Goal: Information Seeking & Learning: Check status

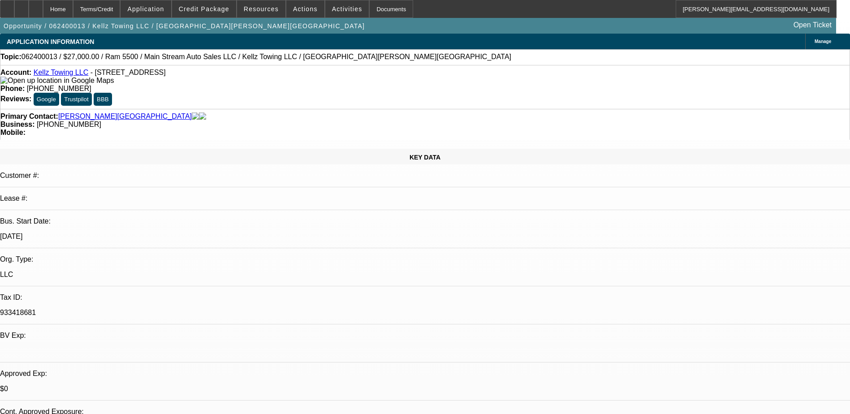
select select "0"
select select "2"
select select "0.1"
select select "0"
select select "2"
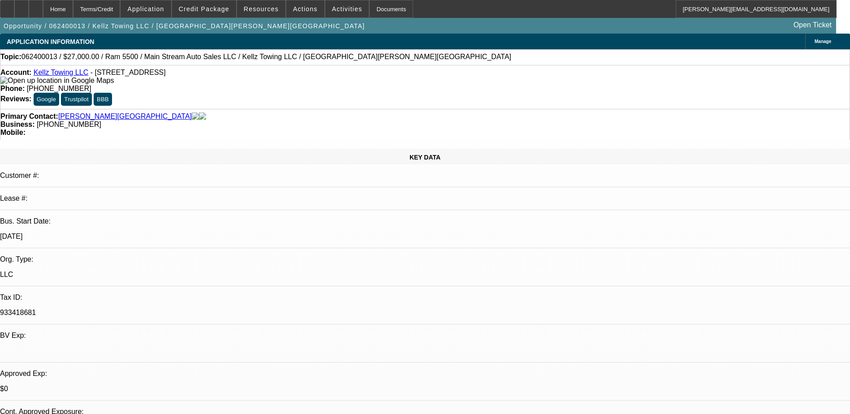
select select "0.1"
select select "0"
select select "2"
select select "0.1"
select select "0"
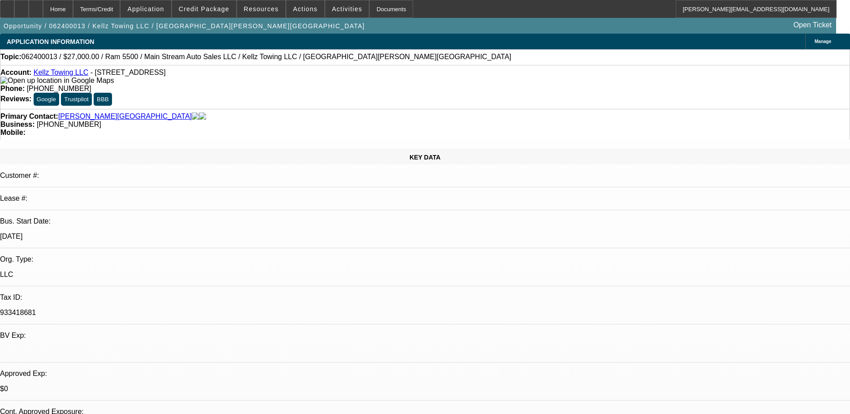
select select "2"
select select "0.1"
select select "1"
select select "2"
select select "4"
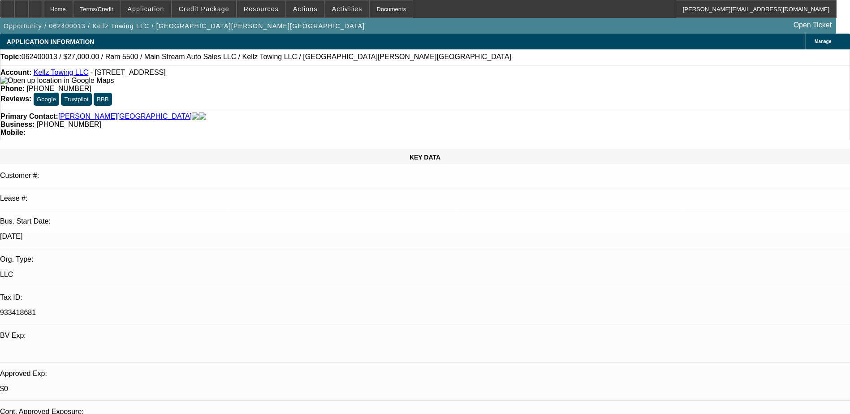
select select "1"
select select "2"
select select "4"
select select "1"
select select "2"
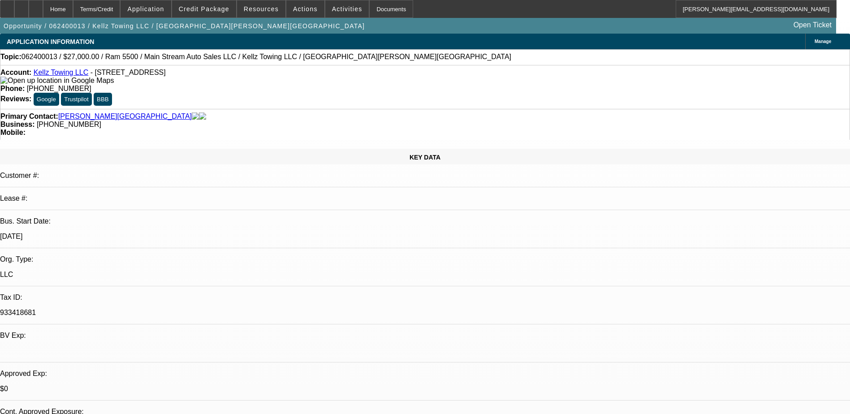
select select "4"
select select "1"
select select "2"
select select "4"
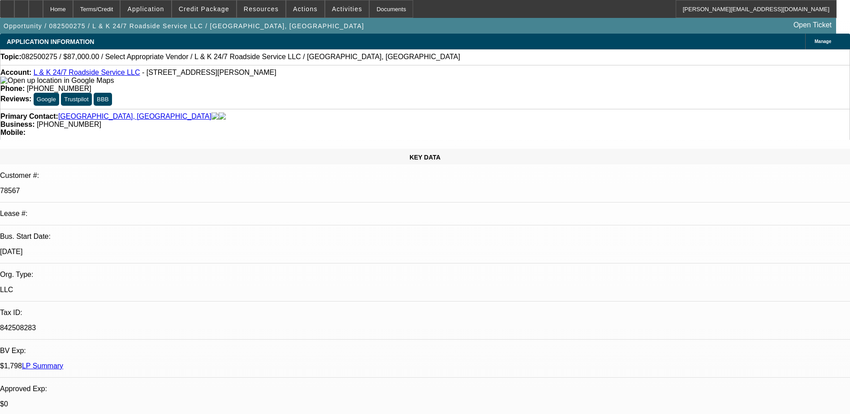
select select "0"
select select "2"
select select "0.1"
select select "1"
select select "2"
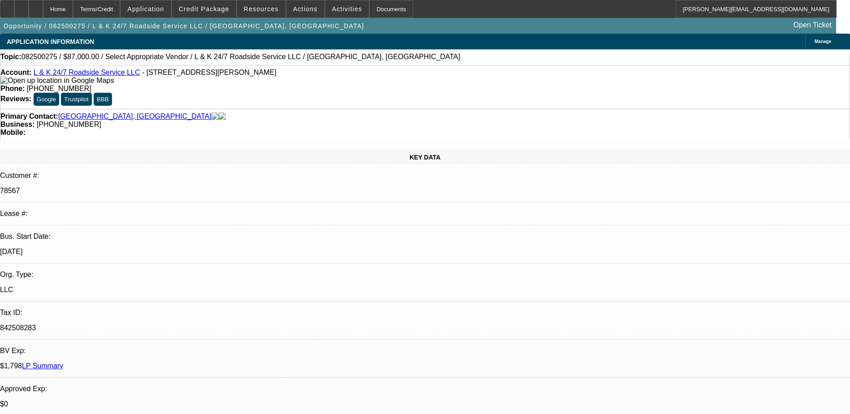
select select "4"
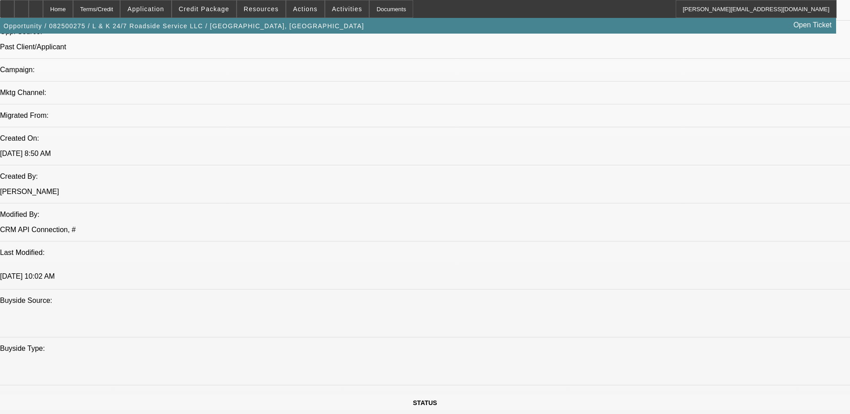
scroll to position [490, 0]
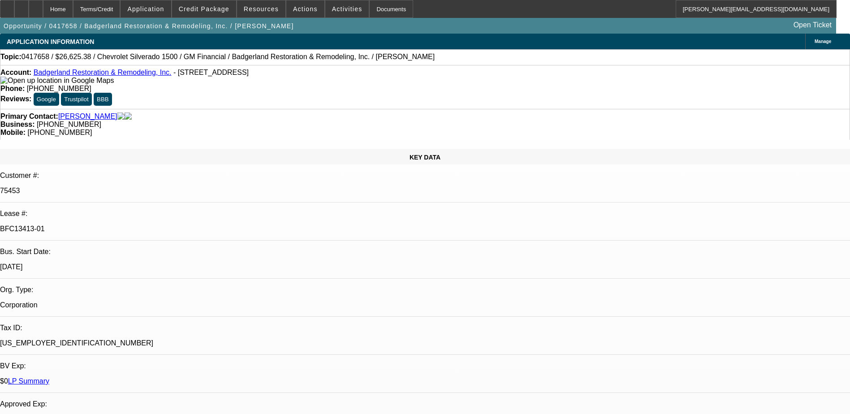
select select "0"
select select "3"
select select "0"
select select "6"
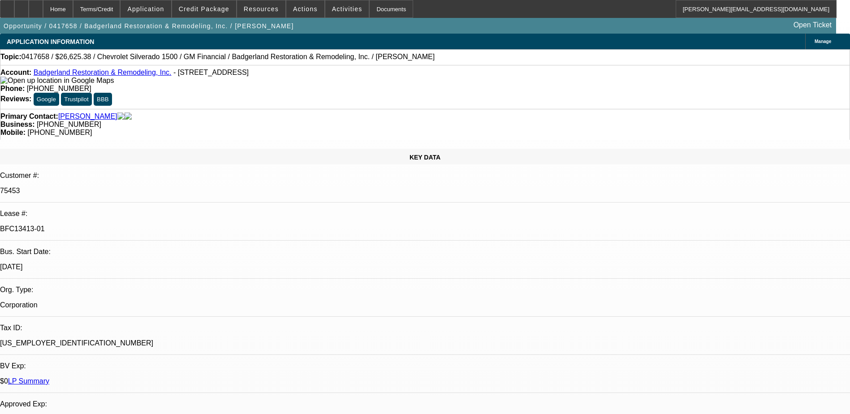
select select "0"
select select "3"
select select "0"
select select "6"
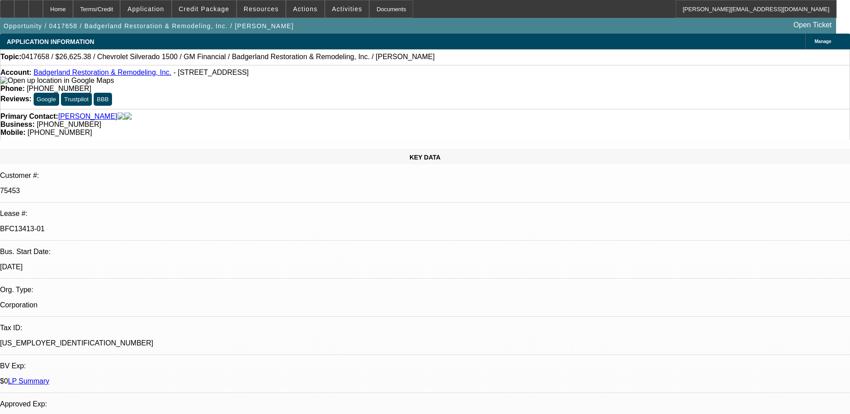
select select "0"
select select "3"
select select "0"
select select "6"
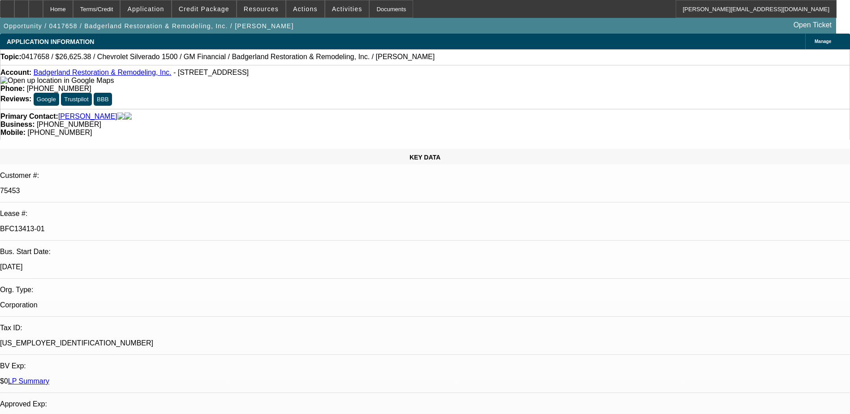
select select "0"
select select "3"
select select "0"
select select "6"
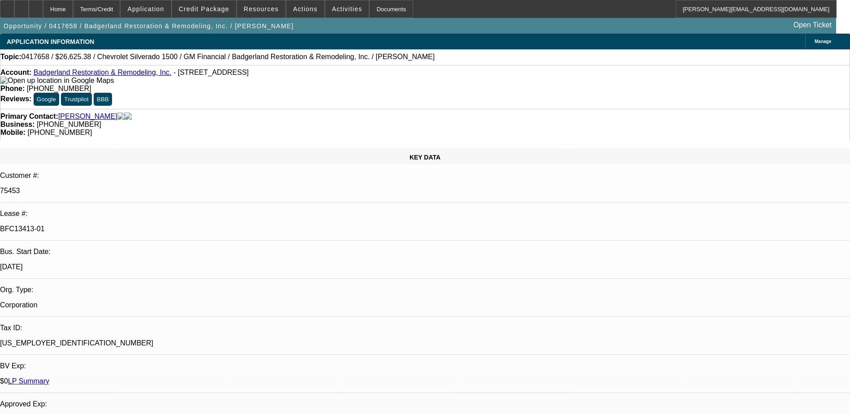
scroll to position [90, 0]
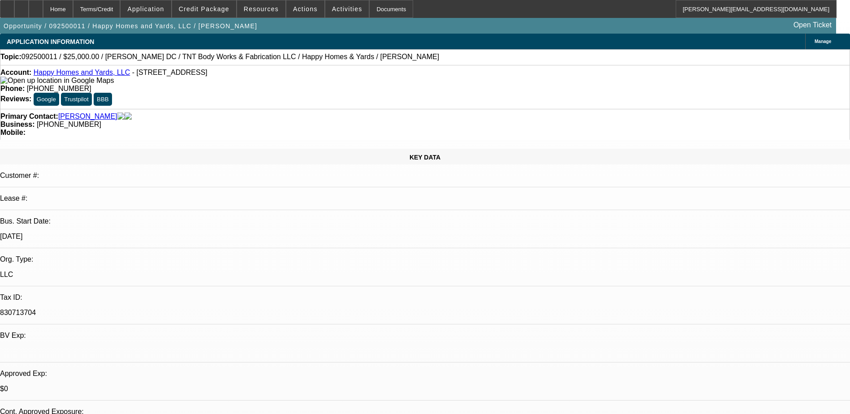
select select "0"
select select "2"
select select "0"
select select "2"
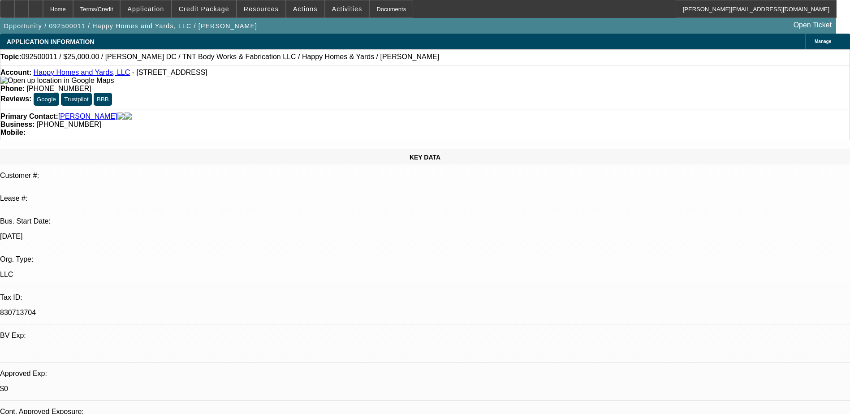
select select "0"
select select "1"
select select "2"
select select "6"
select select "1"
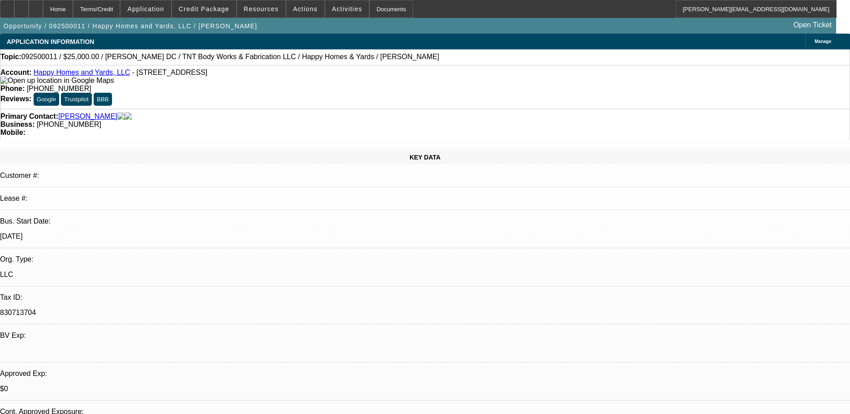
select select "2"
select select "6"
select select "0"
select select "2"
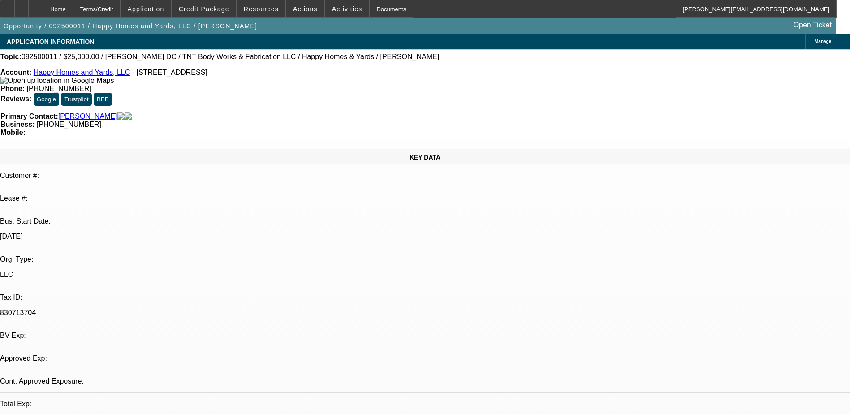
select select "0"
select select "6"
select select "0"
select select "2"
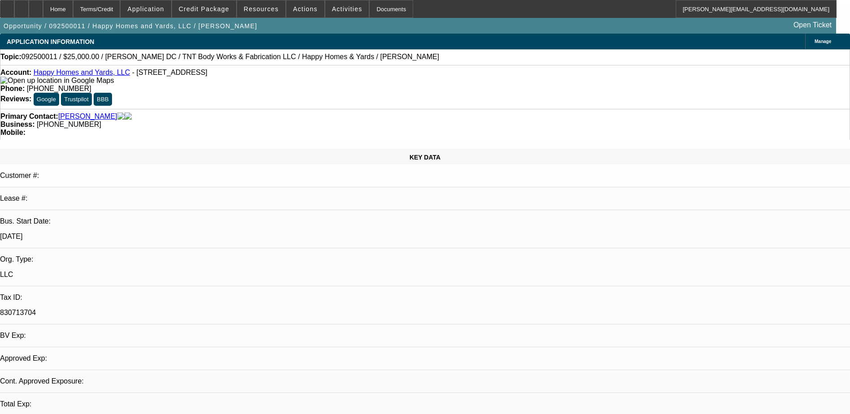
select select "0"
select select "6"
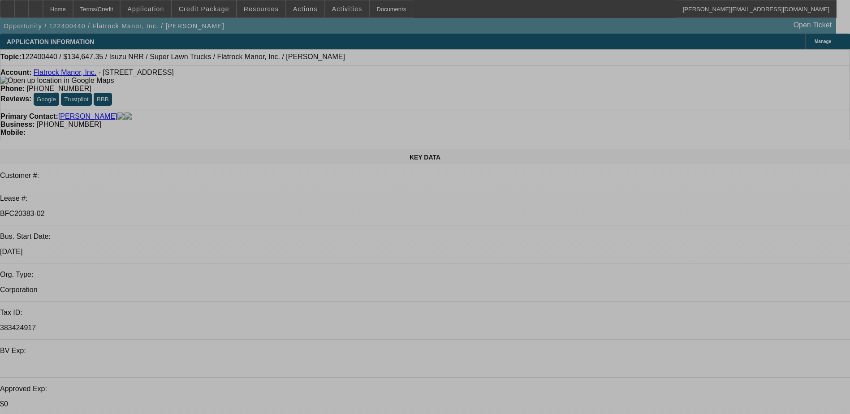
select select "0"
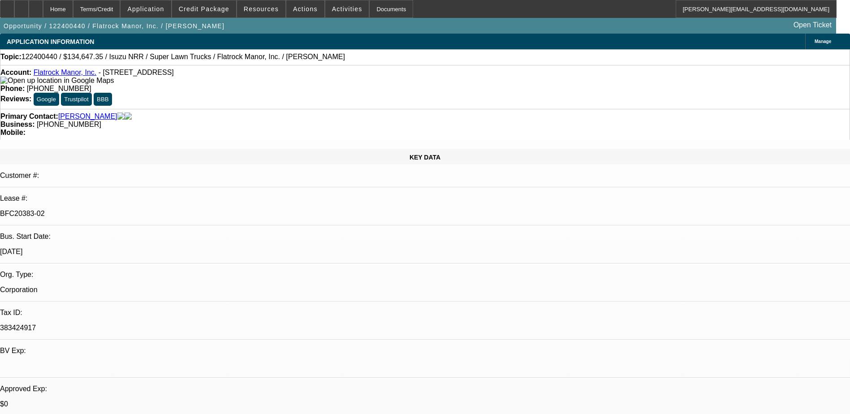
select select "0"
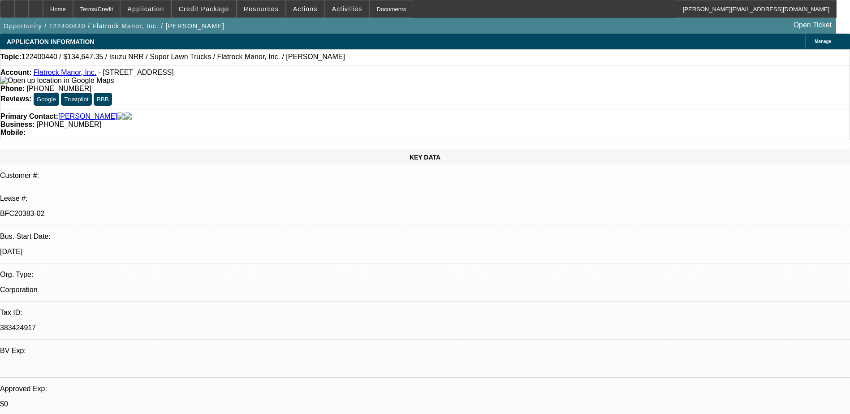
select select "1"
select select "2"
select select "6"
select select "1"
select select "2"
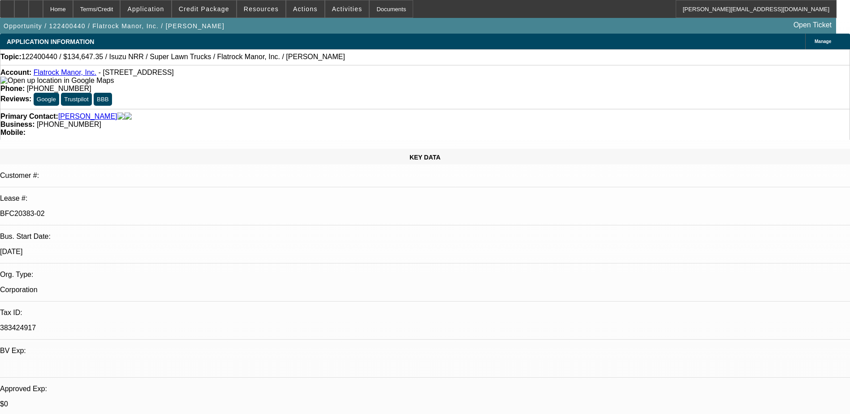
select select "6"
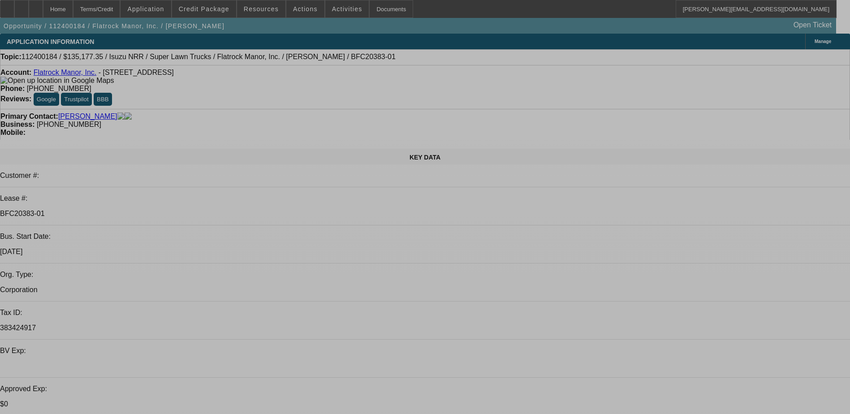
select select "0"
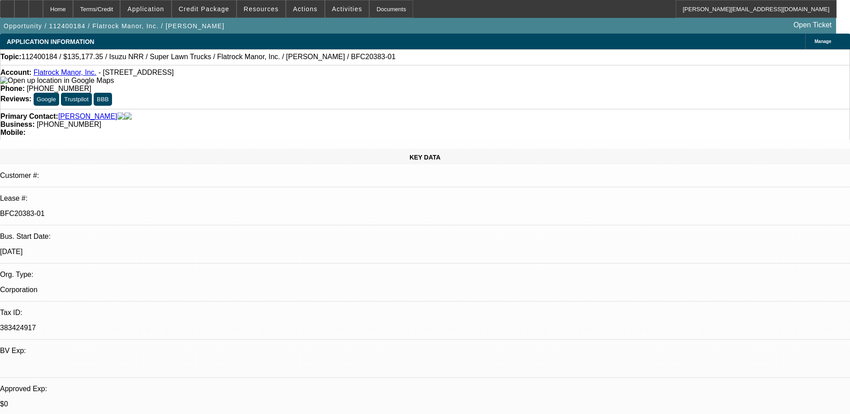
select select "0"
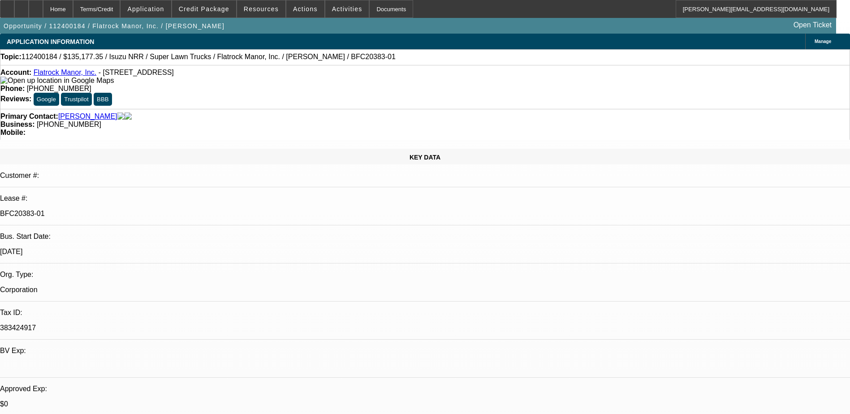
select select "0"
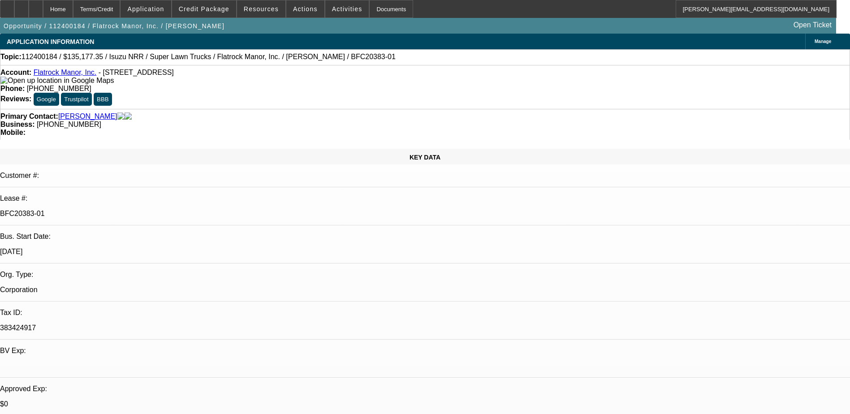
select select "0"
select select "1"
select select "2"
select select "6"
select select "1"
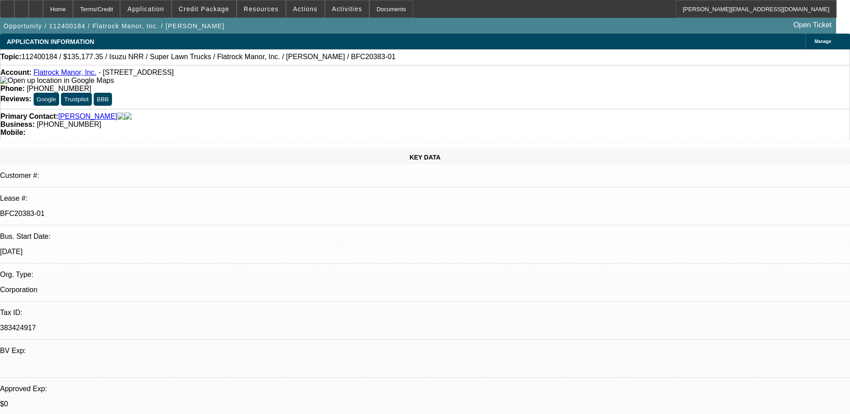
select select "2"
select select "6"
select select "1"
select select "2"
select select "6"
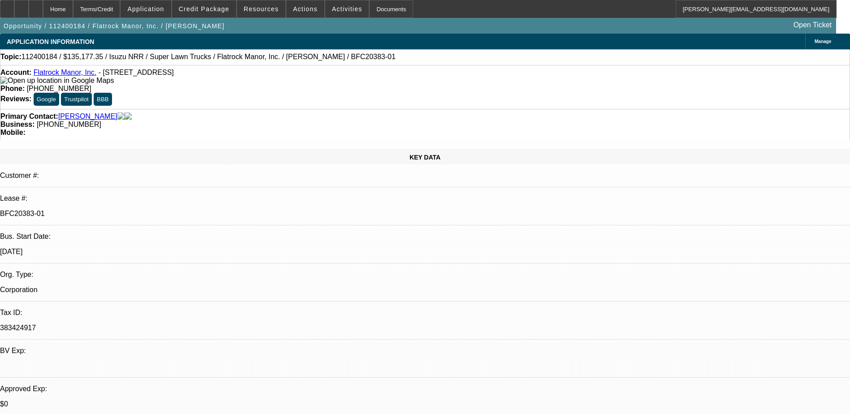
select select "1"
select select "2"
select select "6"
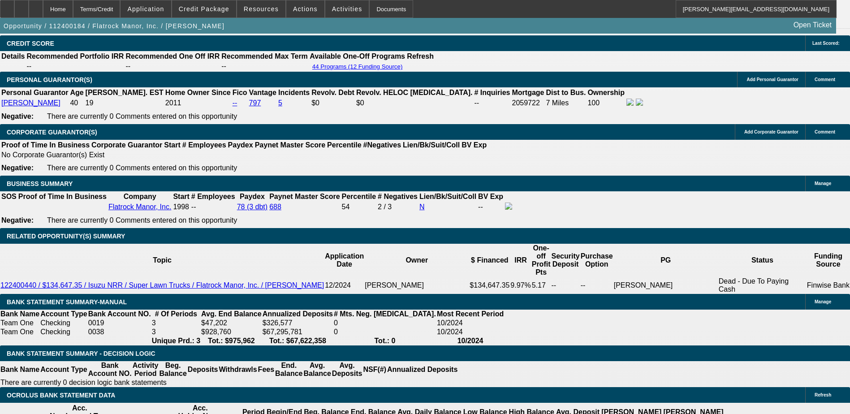
scroll to position [1208, 0]
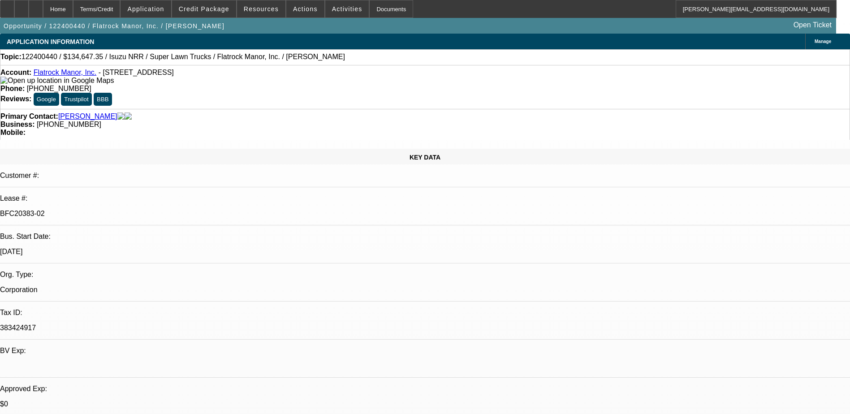
select select "0"
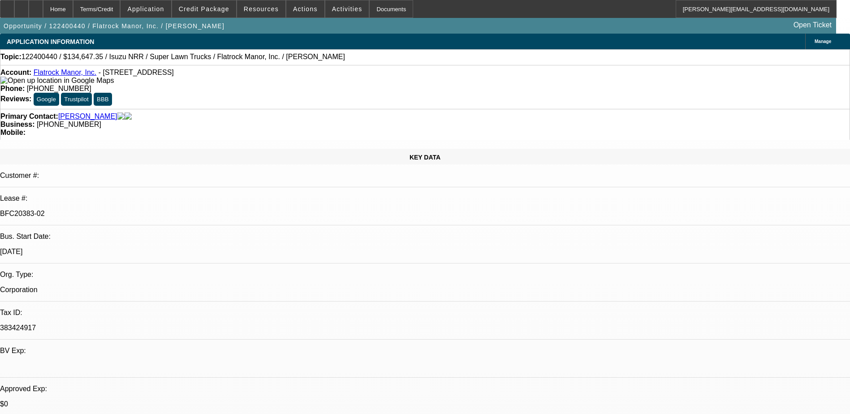
select select "0"
select select "1"
select select "2"
select select "6"
select select "1"
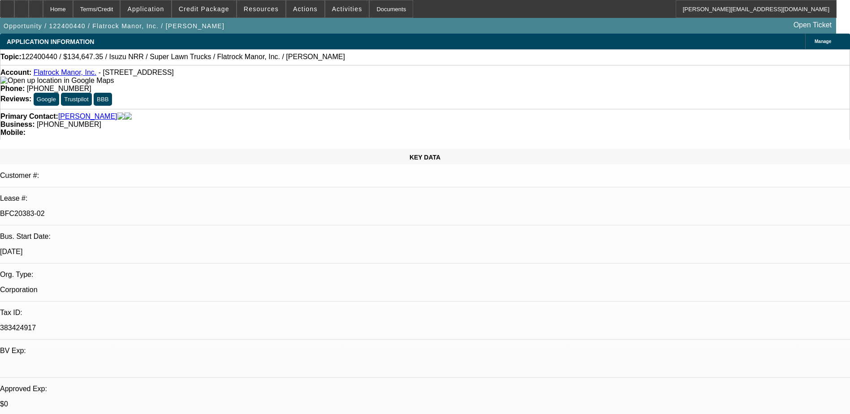
select select "2"
select select "6"
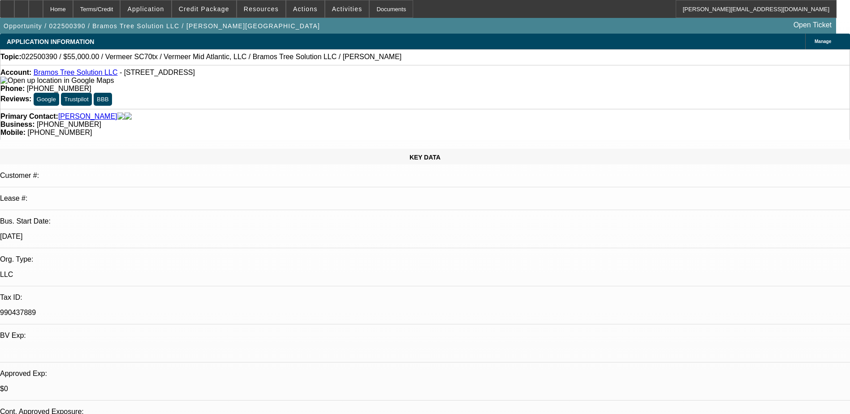
select select "0"
select select "2"
select select "0.1"
select select "2"
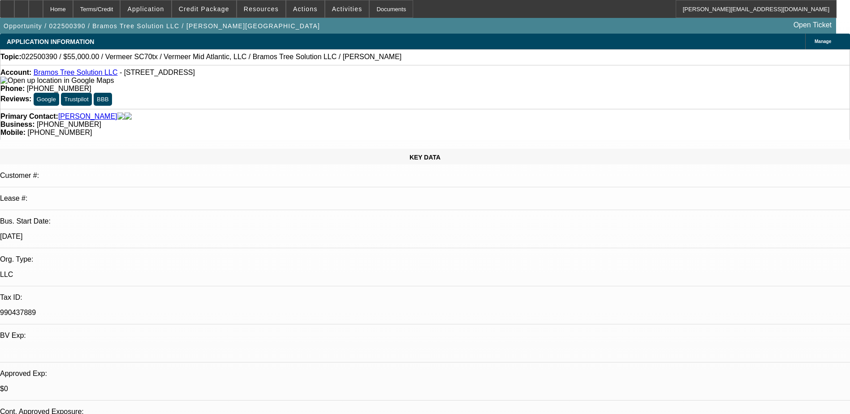
select select "0.1"
select select "1"
select select "2"
select select "4"
select select "1"
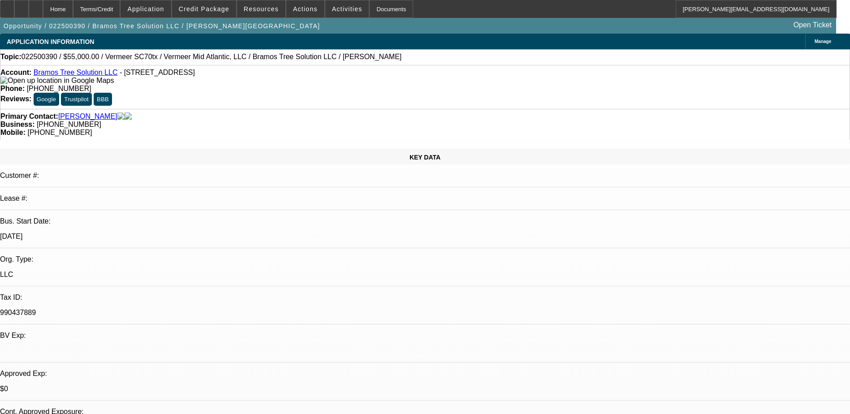
select select "2"
select select "4"
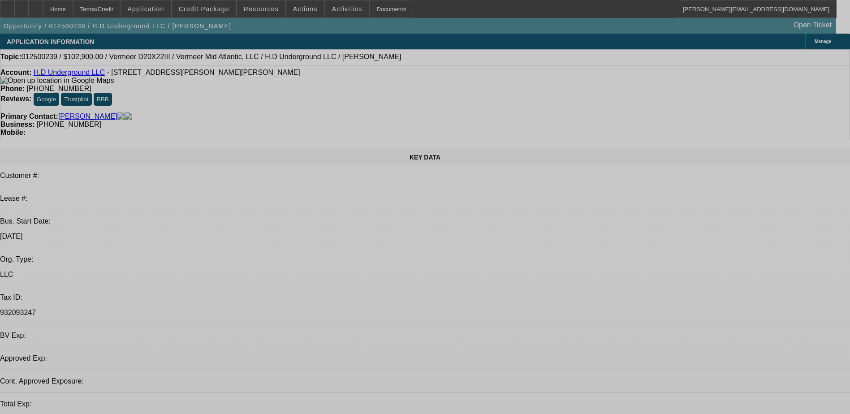
select select "0"
select select "2"
select select "0.1"
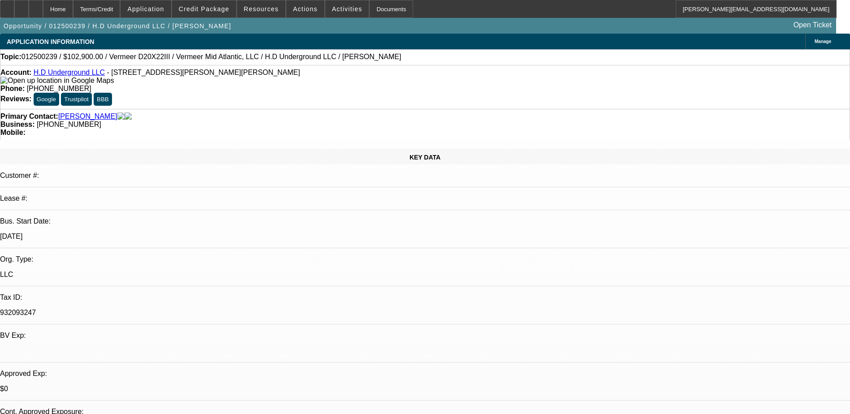
select select "1"
select select "2"
select select "4"
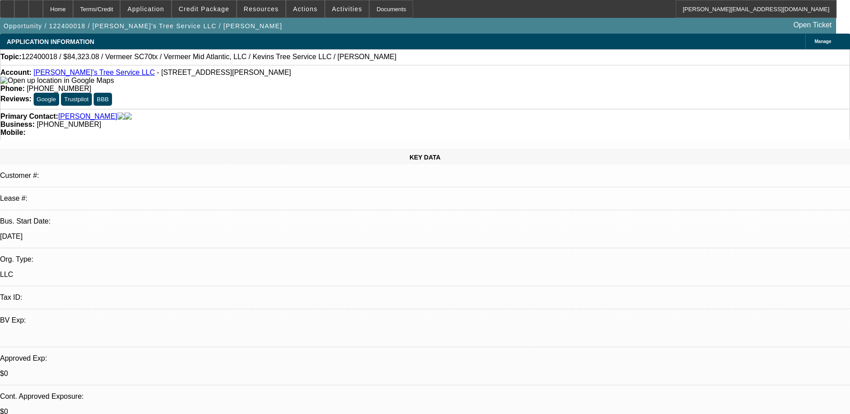
select select "0"
select select "2"
select select "0.1"
select select "0"
select select "2"
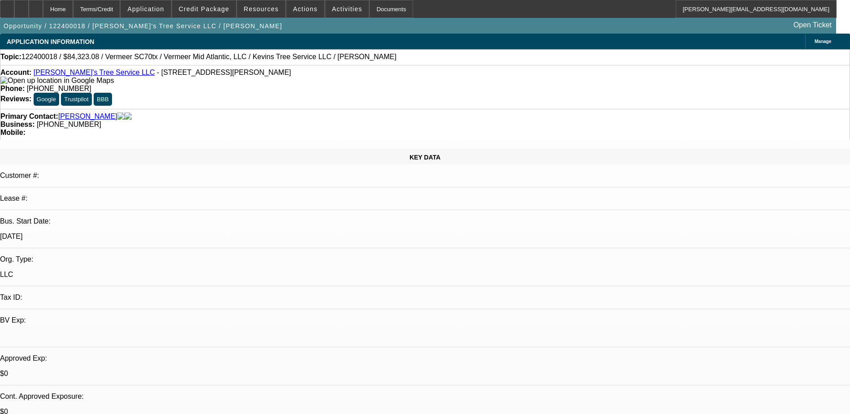
select select "0.1"
select select "1"
select select "2"
select select "4"
select select "1"
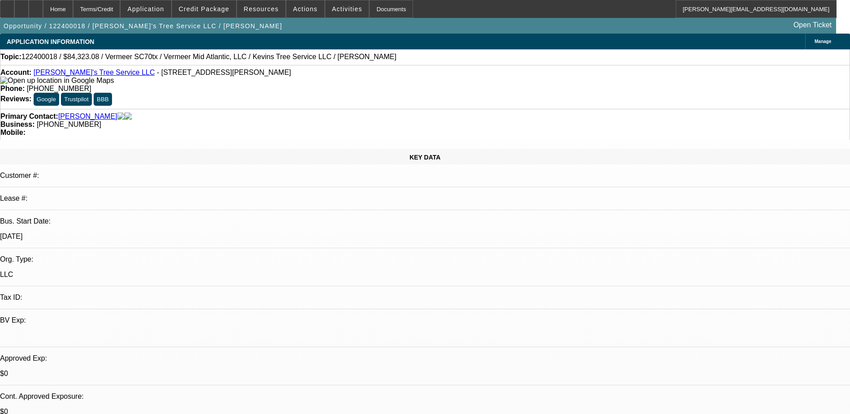
select select "2"
select select "4"
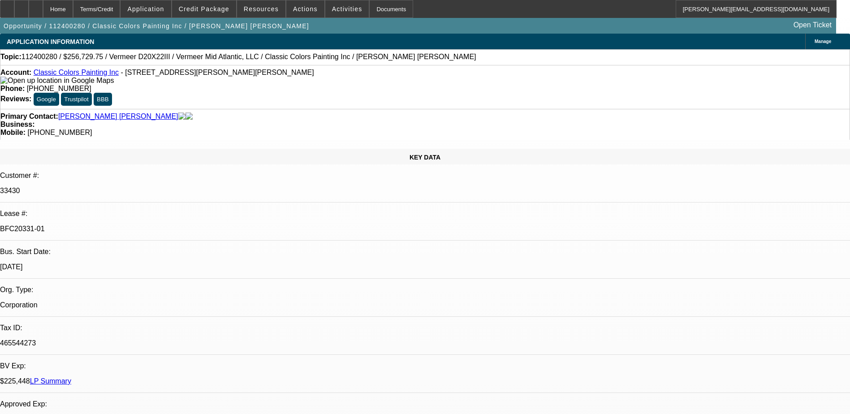
select select "0"
select select "2"
select select "0"
select select "2"
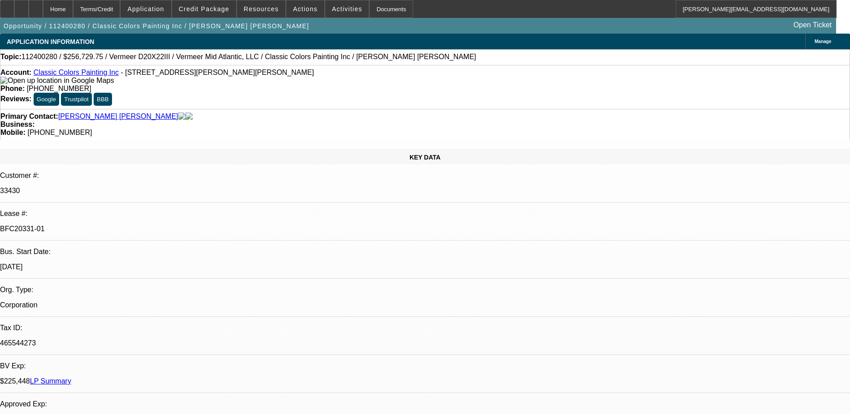
select select "0"
select select "2"
select select "0"
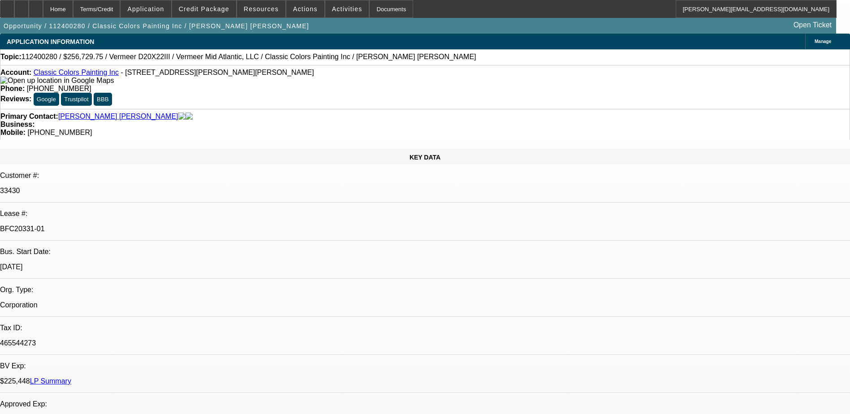
select select "2"
select select "0"
select select "1"
select select "2"
select select "6"
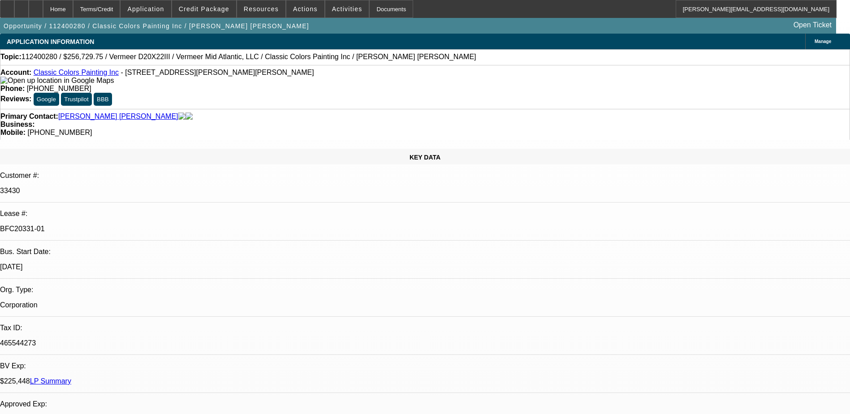
select select "1"
select select "2"
select select "6"
select select "1"
select select "2"
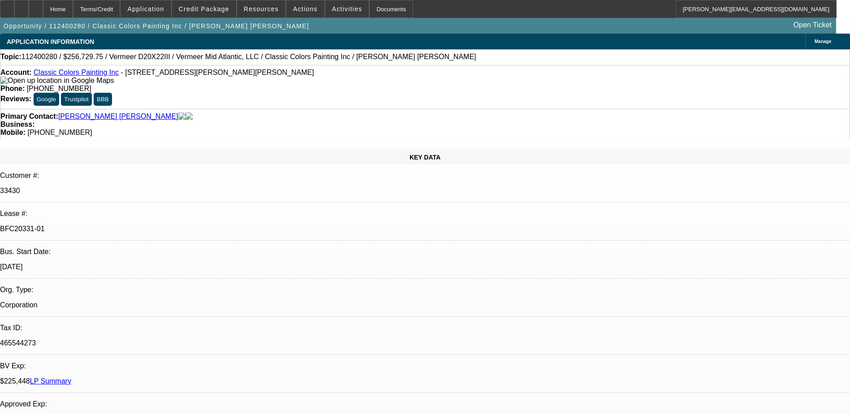
select select "6"
select select "1"
select select "2"
select select "6"
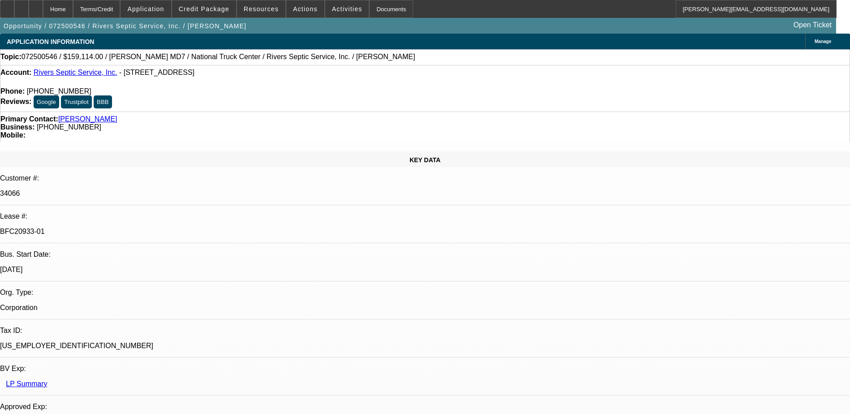
select select "0"
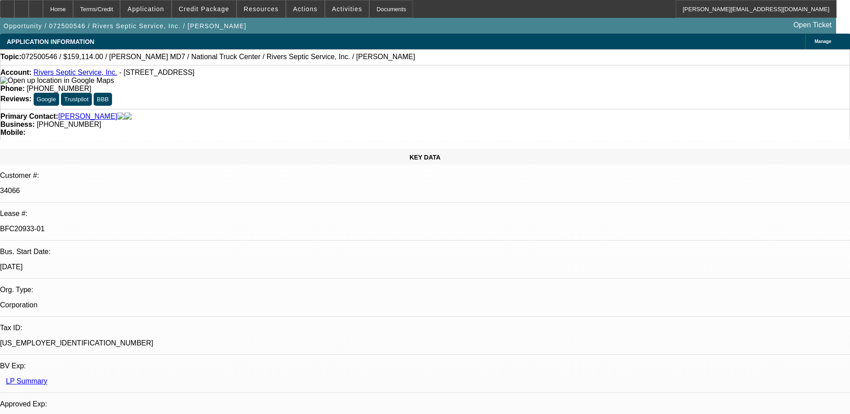
select select "0"
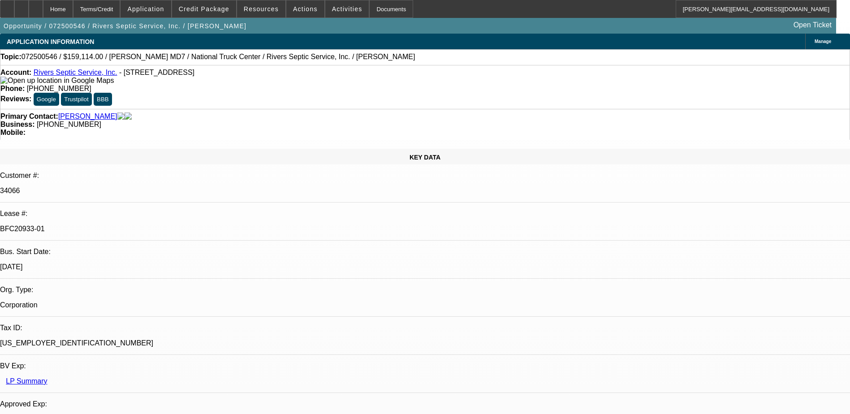
select select "0"
select select "2"
select select "0"
select select "2"
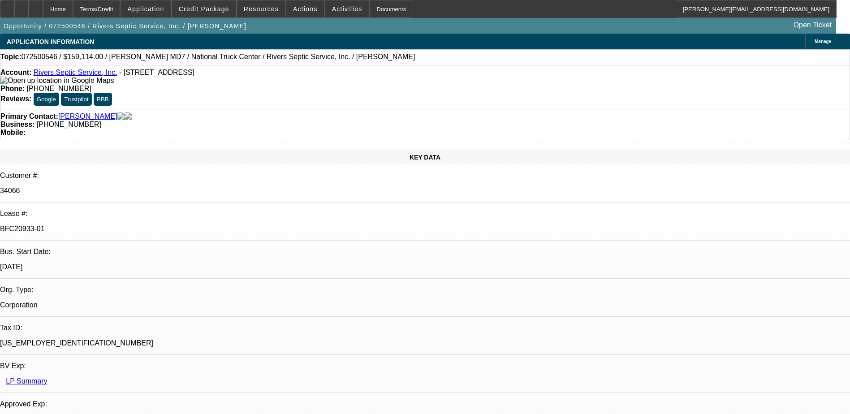
select select "0"
select select "1"
select select "6"
select select "1"
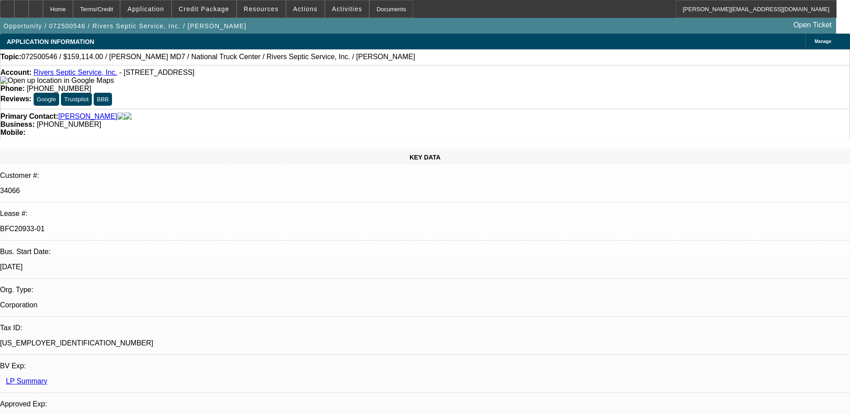
select select "1"
select select "6"
select select "1"
select select "2"
select select "6"
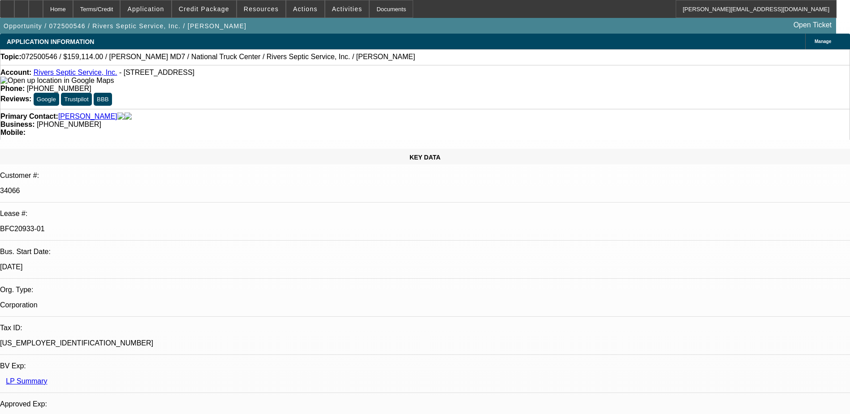
select select "1"
select select "2"
select select "6"
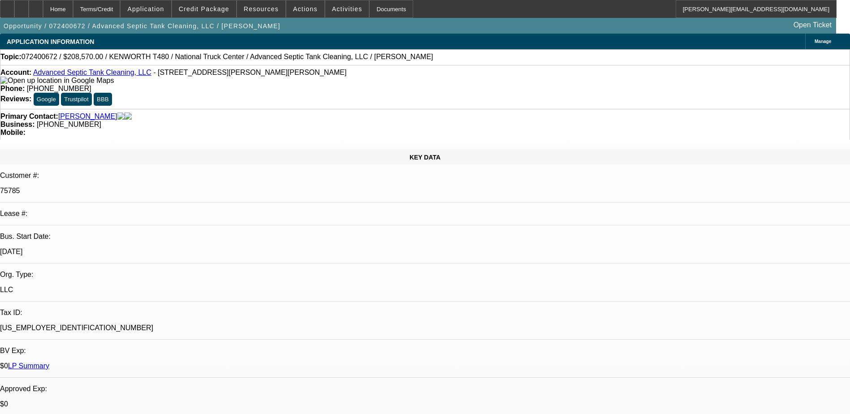
select select "0"
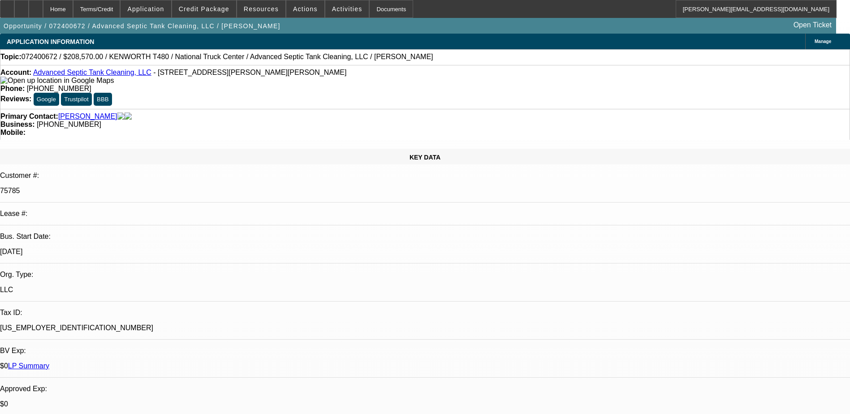
select select "0"
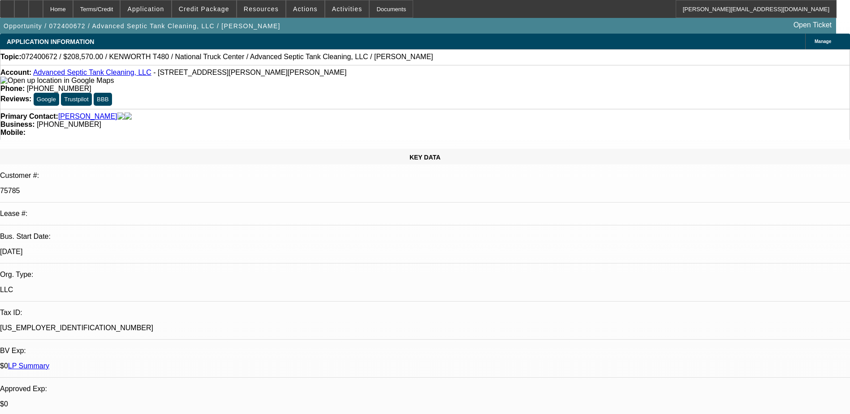
select select "0"
select select "1"
select select "2"
select select "6"
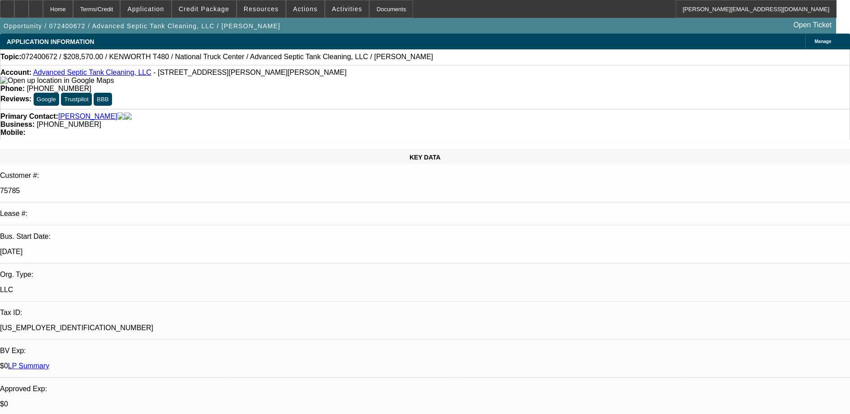
select select "1"
select select "6"
select select "1"
select select "3"
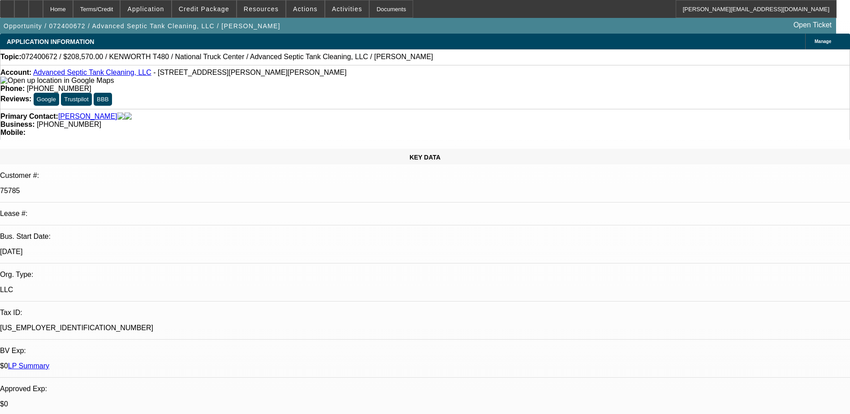
select select "6"
select select "1"
select select "6"
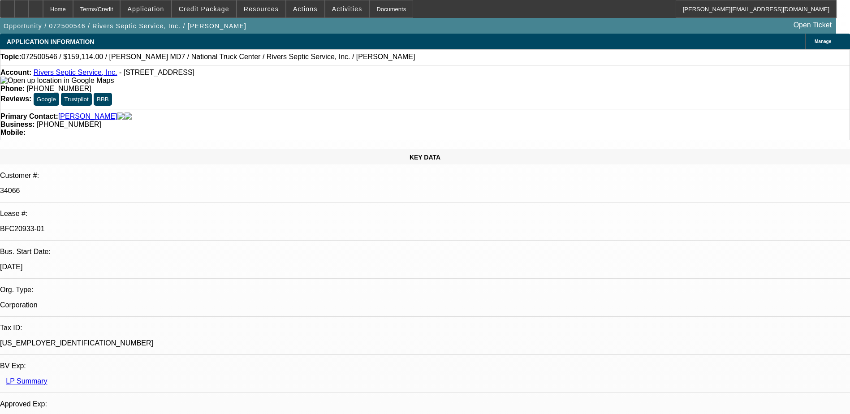
select select "0"
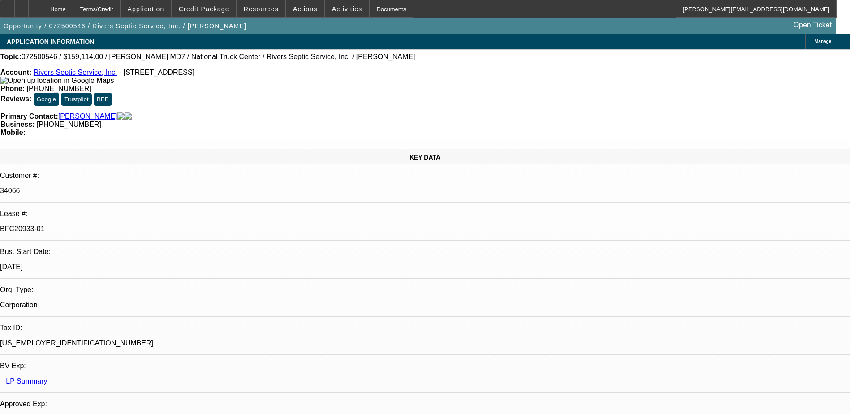
select select "0"
select select "2"
select select "0"
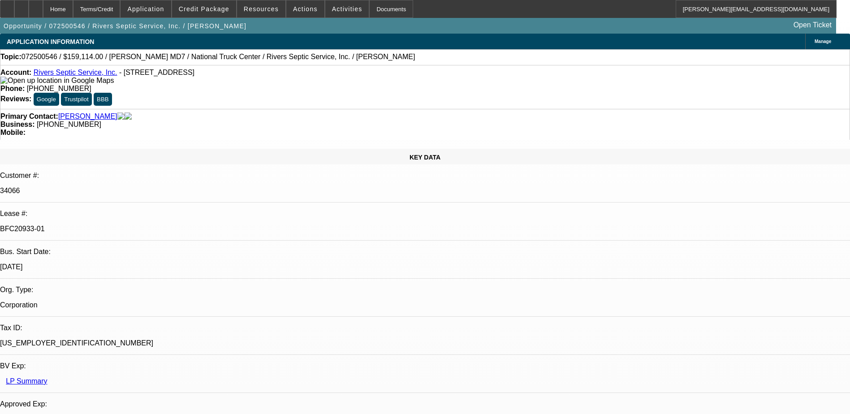
select select "2"
select select "0"
select select "1"
select select "6"
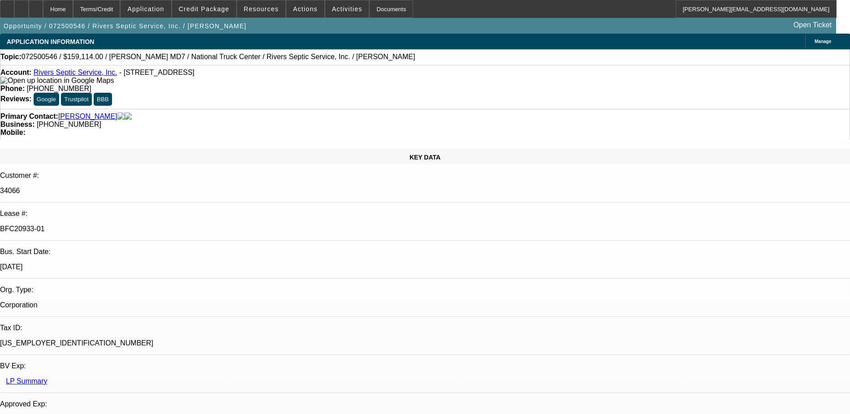
select select "1"
select select "6"
select select "1"
select select "2"
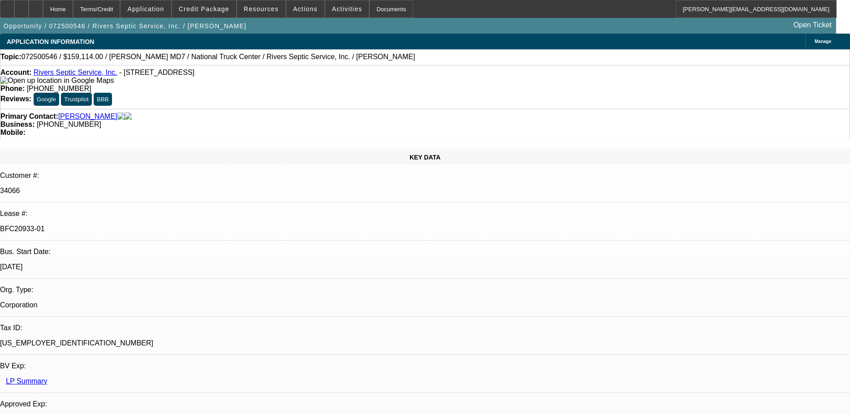
select select "6"
select select "1"
select select "2"
select select "6"
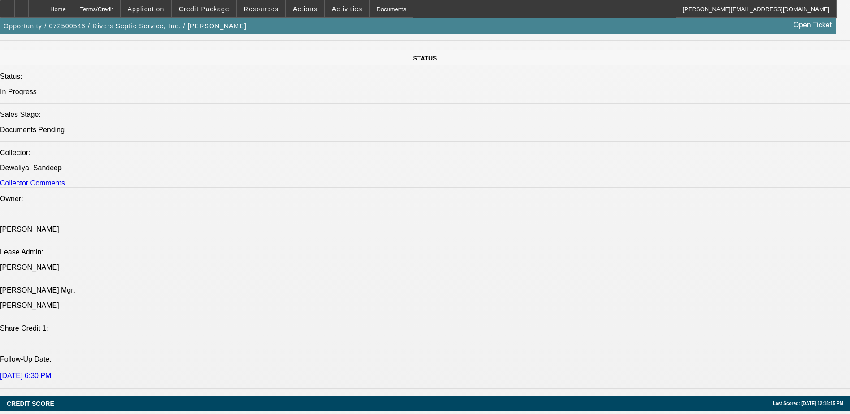
scroll to position [751, 0]
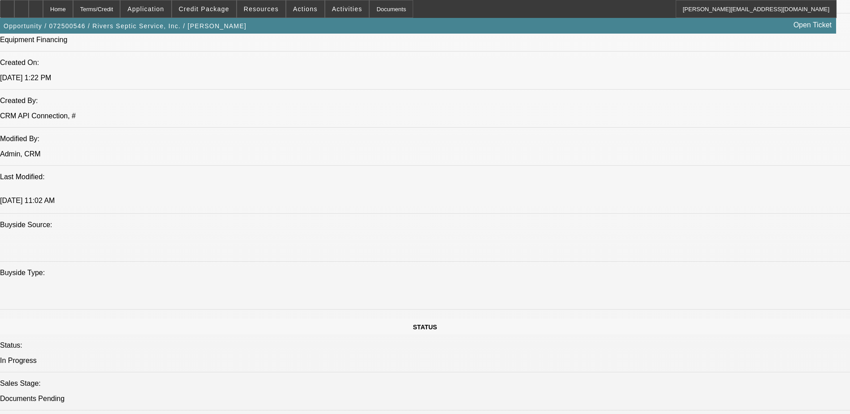
drag, startPoint x: 600, startPoint y: 102, endPoint x: 607, endPoint y: 100, distance: 7.4
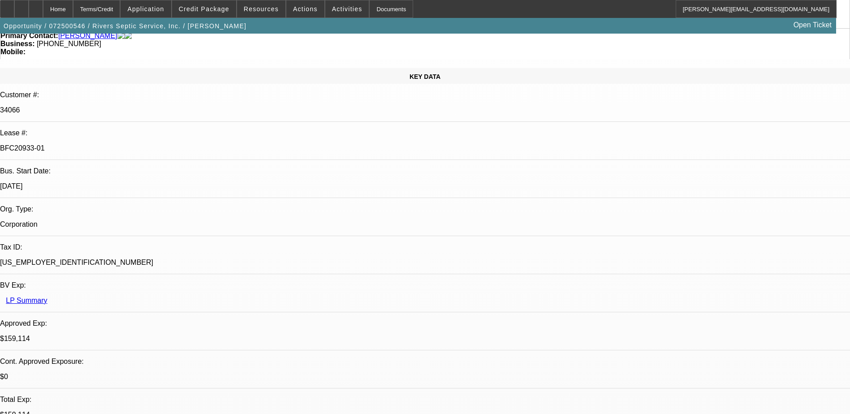
scroll to position [0, 0]
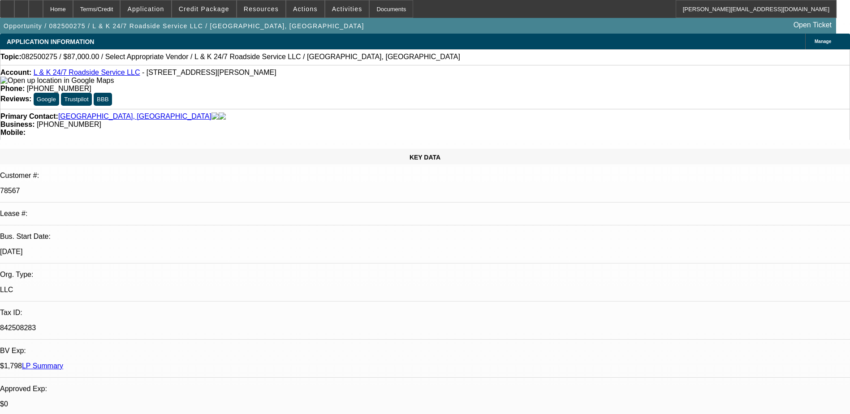
select select "0"
select select "2"
select select "0.1"
select select "4"
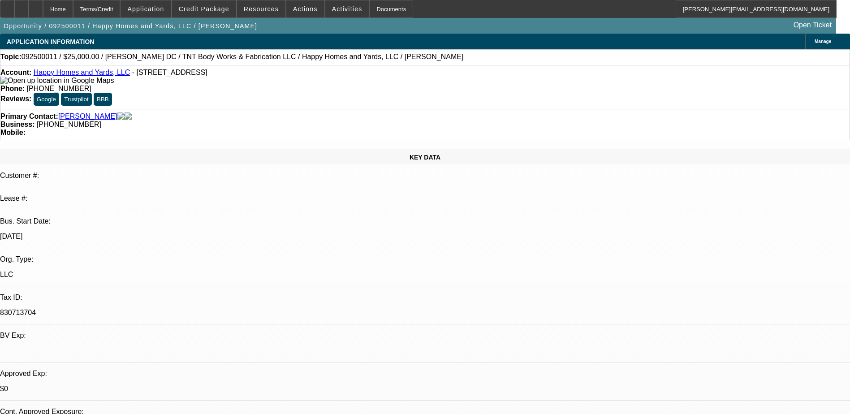
select select "0"
select select "2"
select select "0"
select select "2"
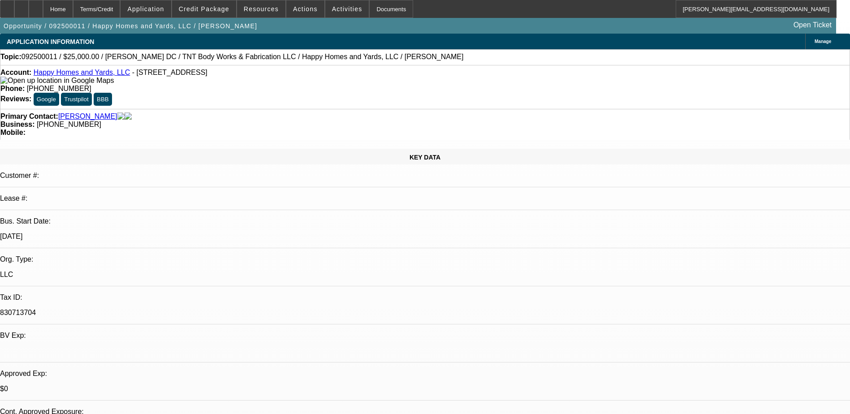
select select "0"
select select "2"
select select "0"
select select "1"
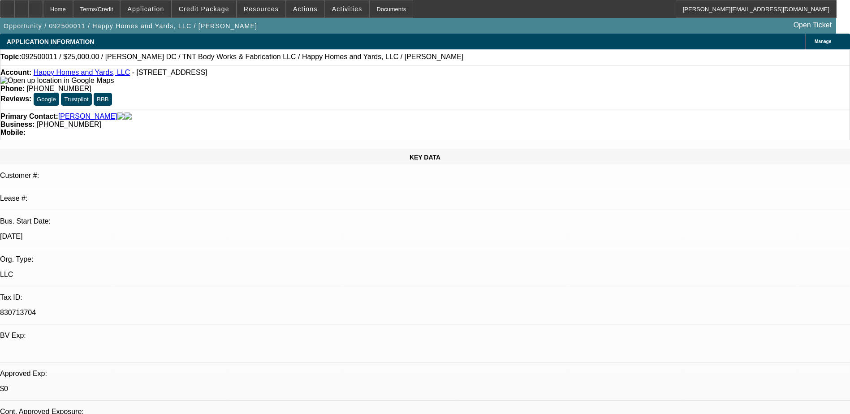
select select "2"
select select "6"
select select "1"
select select "2"
select select "6"
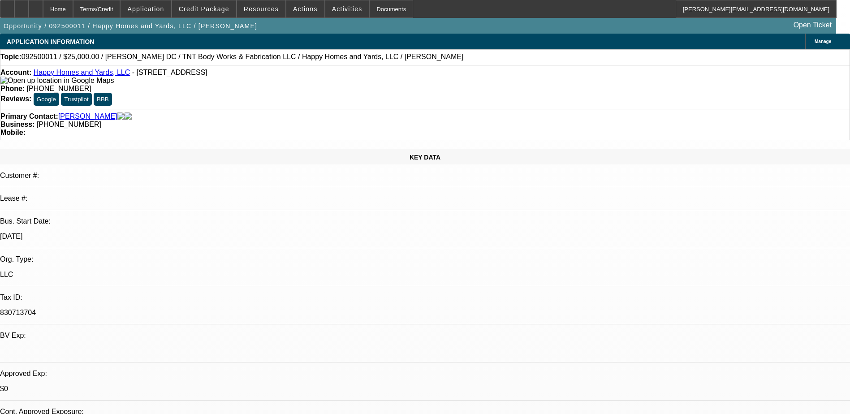
select select "1"
select select "2"
select select "6"
